Goal: Task Accomplishment & Management: Manage account settings

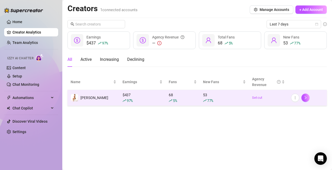
click at [149, 99] on div "97 %" at bounding box center [142, 101] width 40 height 6
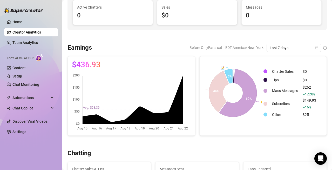
scroll to position [52, 0]
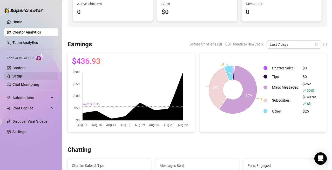
click at [22, 74] on link "Setup" at bounding box center [17, 76] width 10 height 4
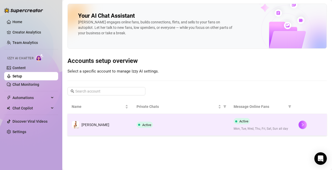
click at [165, 133] on td "Active" at bounding box center [180, 125] width 97 height 22
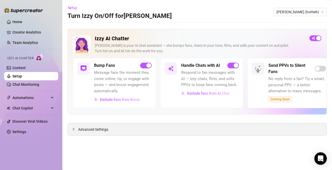
click at [149, 127] on div "Advanced Settings" at bounding box center [197, 129] width 259 height 12
click at [78, 127] on div at bounding box center [75, 129] width 6 height 6
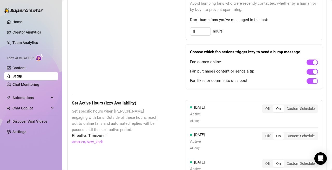
scroll to position [298, 0]
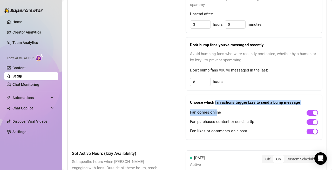
drag, startPoint x: 213, startPoint y: 103, endPoint x: 215, endPoint y: 107, distance: 4.5
click at [215, 107] on div "Choose which fan actions trigger Izzy to send a bump message Fan comes online F…" at bounding box center [253, 116] width 137 height 45
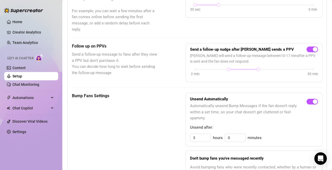
scroll to position [168, 0]
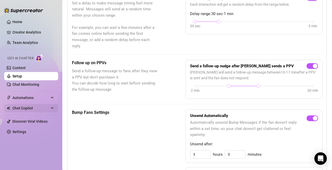
click at [38, 106] on span "Chat Copilot" at bounding box center [30, 108] width 37 height 8
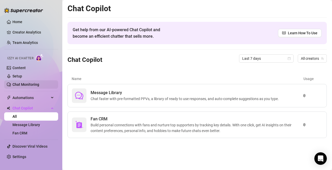
click at [37, 85] on link "Chat Monitoring" at bounding box center [25, 84] width 27 height 4
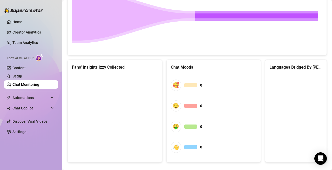
scroll to position [297, 0]
